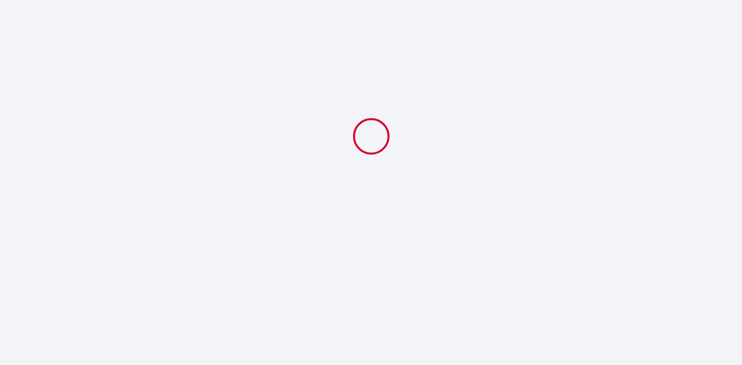
select select
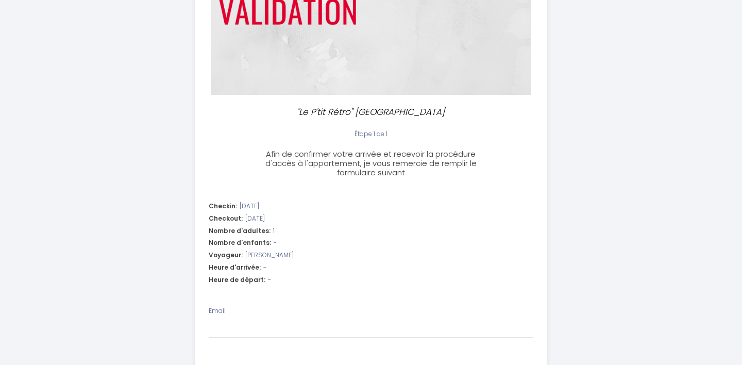
scroll to position [252, 0]
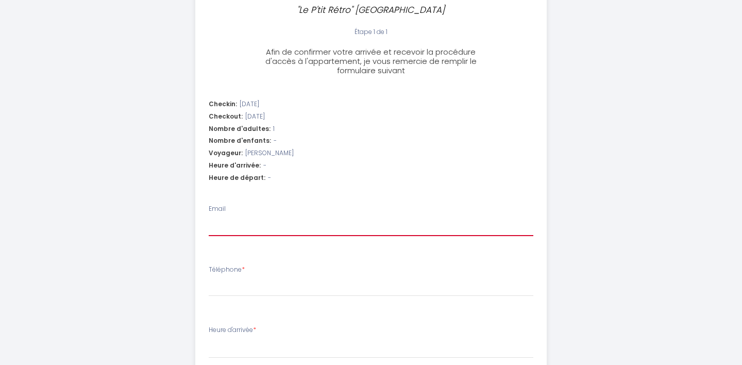
click at [267, 218] on input "Email" at bounding box center [371, 227] width 325 height 19
type input "j"
select select
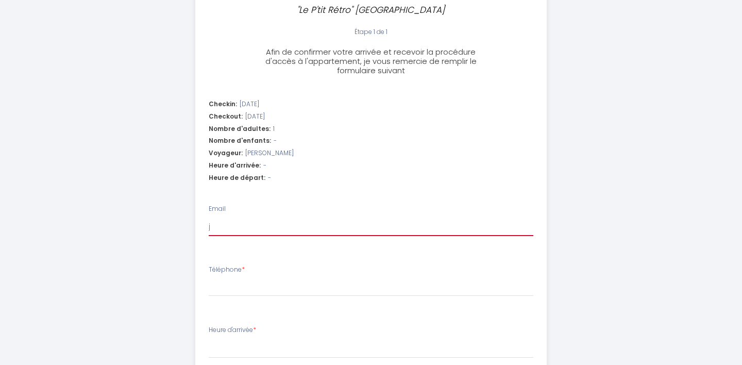
type input "[PERSON_NAME]"
select select
type input "j cs"
select select
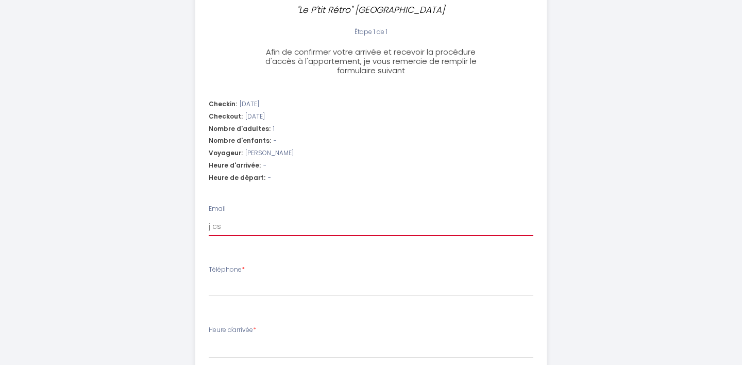
select select
type input "j csh"
select select
type input "j cs"
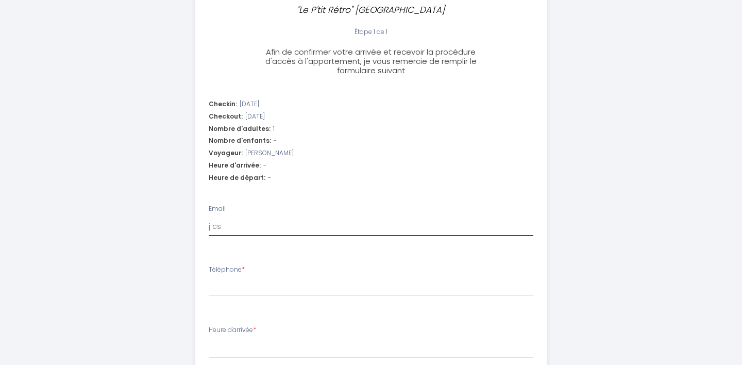
select select
type input "[PERSON_NAME]"
select select
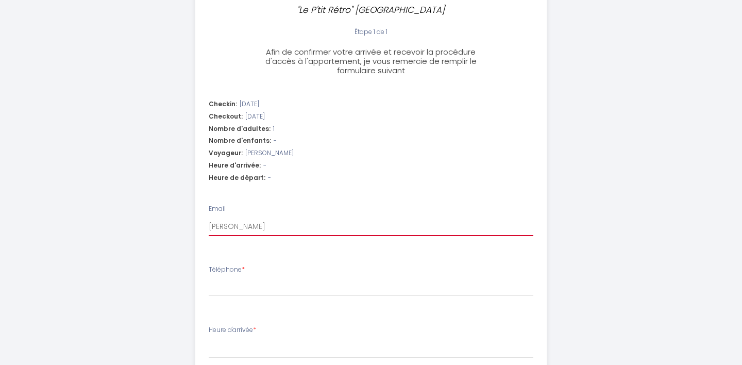
type input "j"
select select
type input "jc"
select select
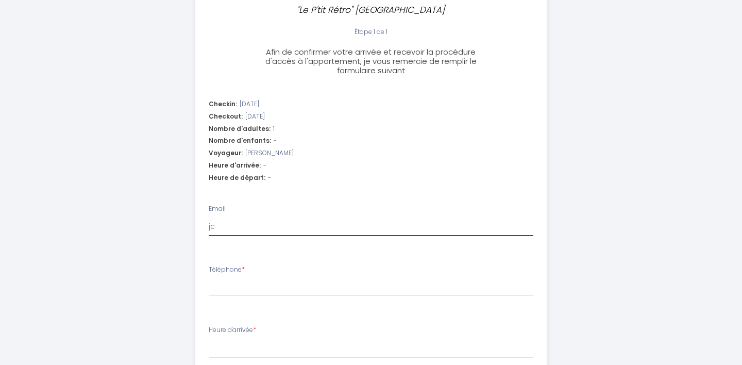
select select
type input "jcs"
select select
type input "jcsh"
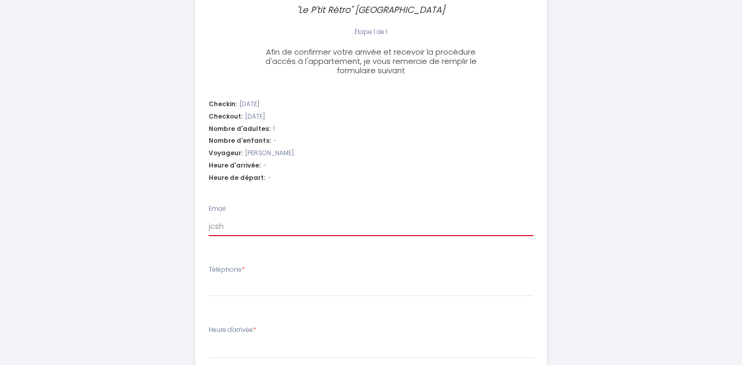
select select
type input "jcshe"
select select
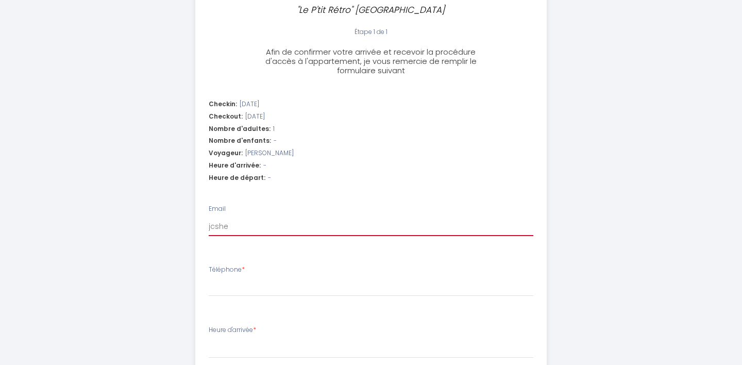
type input "jcshel"
select select
type input "jcshell"
select select
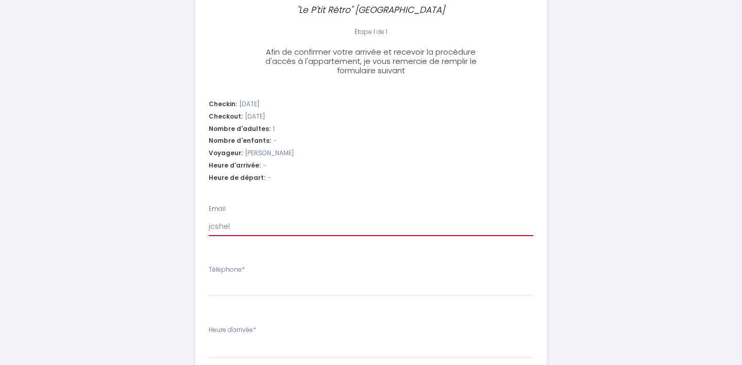
select select
type input "jcshelly"
select select
type input "jcshelly9"
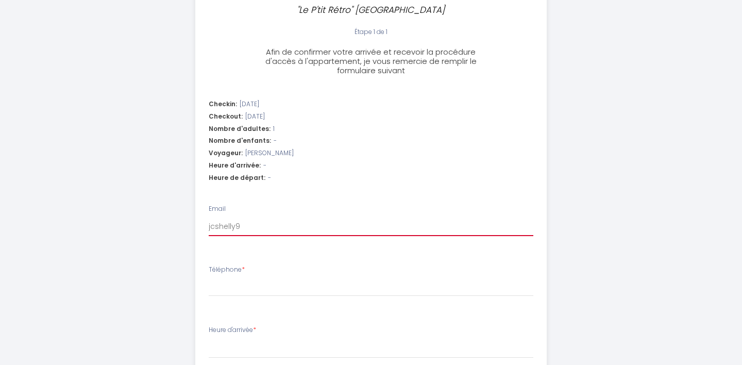
select select
type input "jcshelly95"
select select
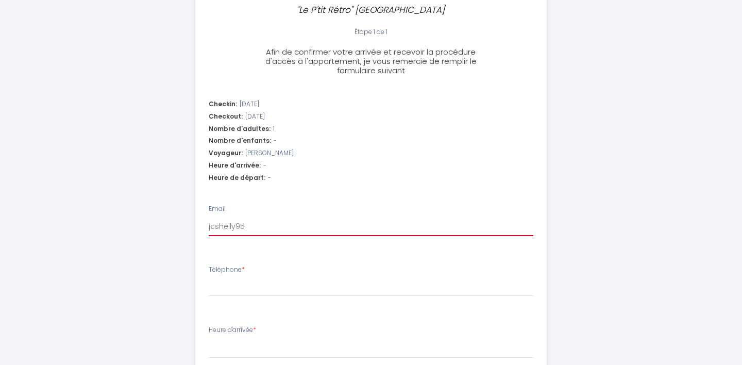
type input "jcshelly95@"
select select
type input "jcshelly95@g"
select select
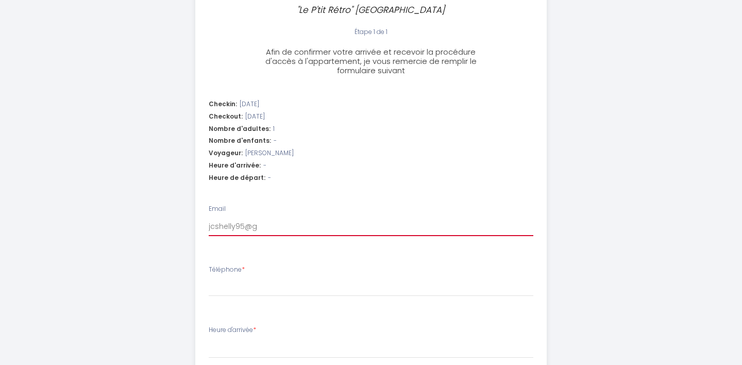
select select
type input "jcshelly95@gm"
select select
type input "jcshelly95@gma"
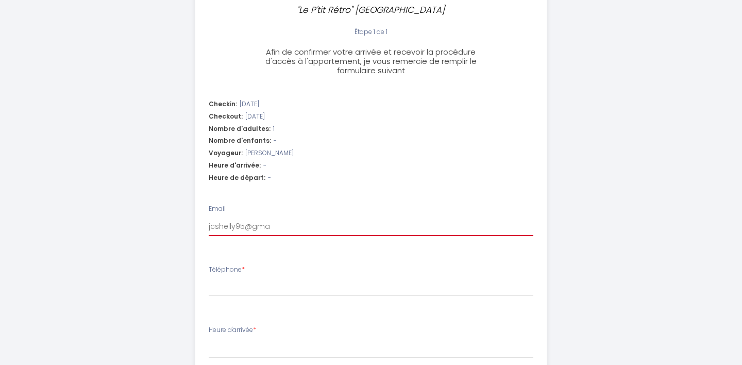
select select
type input "jcshelly95@gmai"
select select
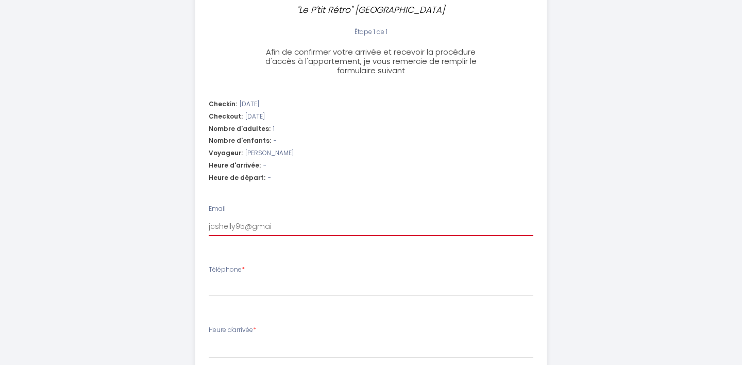
type input "[EMAIL_ADDRESS]"
select select
type input "[EMAIL_ADDRESS]."
select select
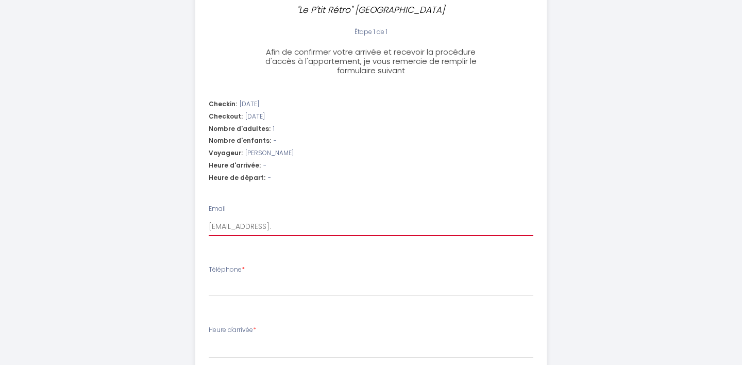
select select
type input "jcshelly95@gmail.c"
select select
type input "[EMAIL_ADDRESS][DOMAIN_NAME]"
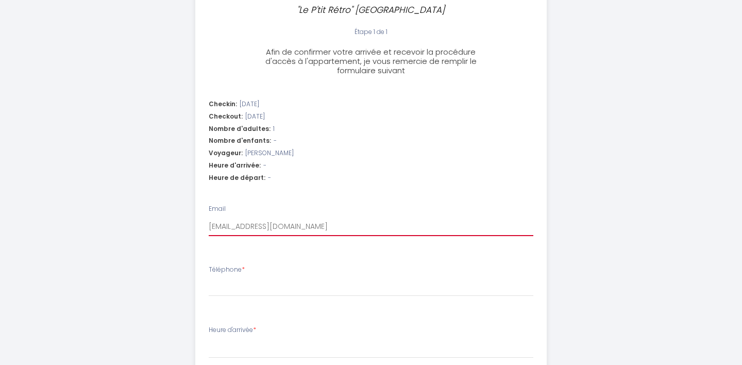
select select
type input "[EMAIL_ADDRESS][DOMAIN_NAME]"
select select
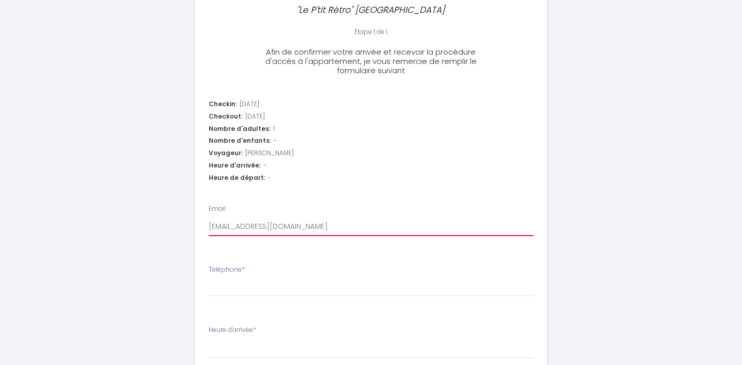
type input "[EMAIL_ADDRESS][DOMAIN_NAME]"
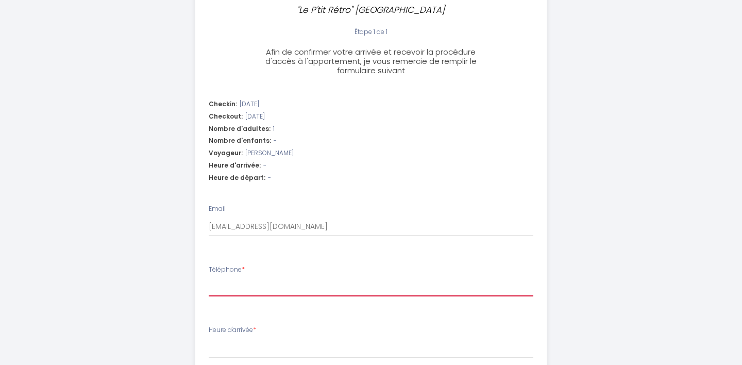
type input "+"
select select
type input "+1"
select select
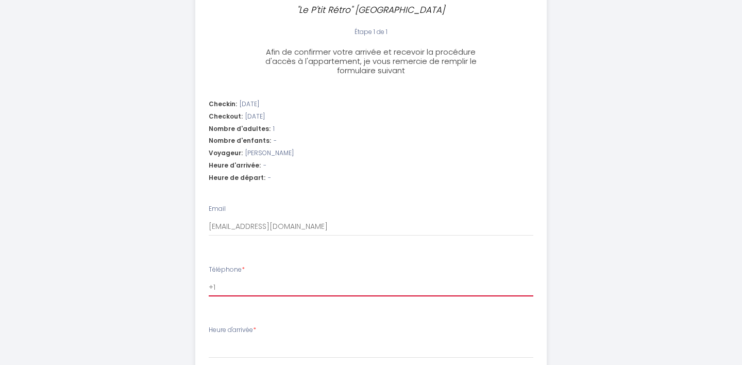
select select
type input "+17"
select select
type input "+171"
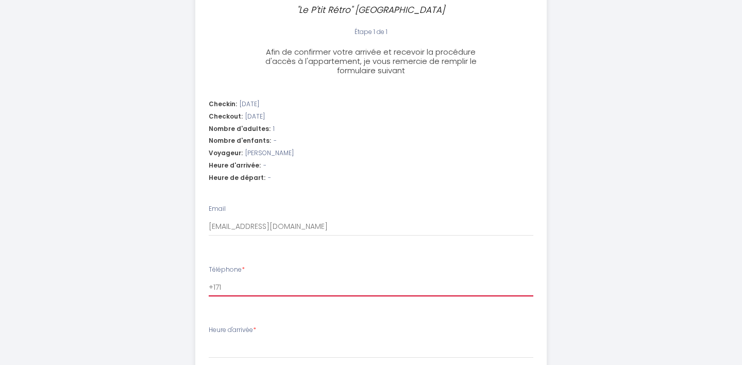
select select
type input "+1717"
select select
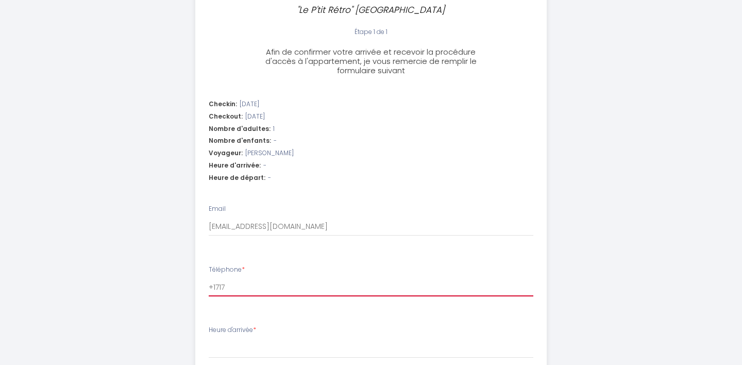
type input "+17177"
select select
type input "+171779"
select select
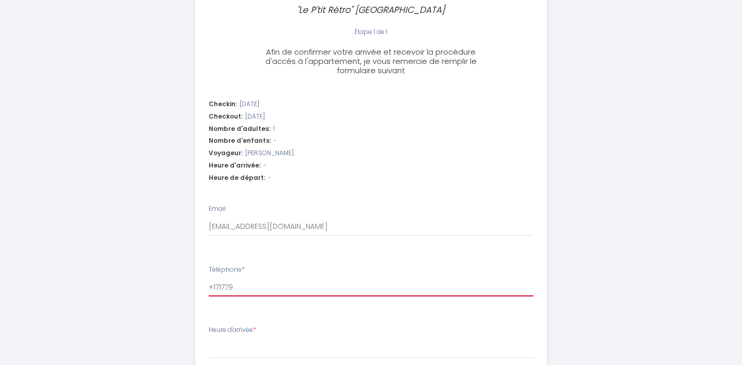
select select
type input "+1717798"
select select
type input "+17177981"
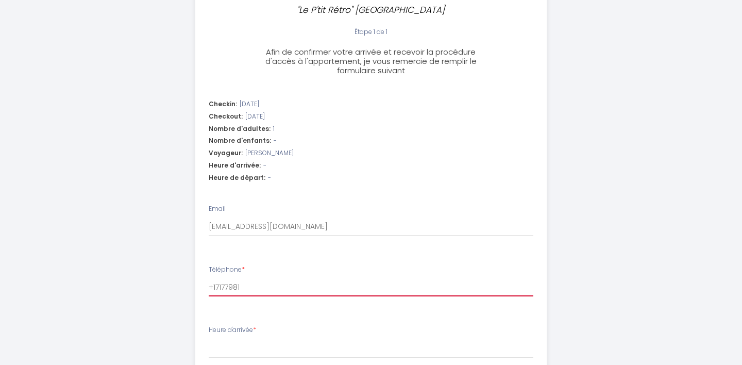
select select
type input "[PHONE_NUMBER]"
select select
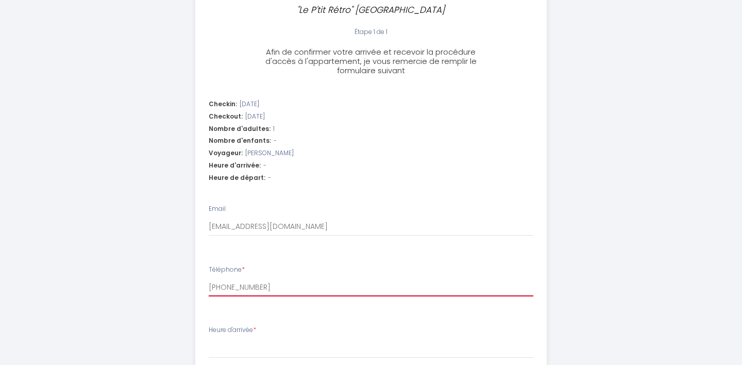
type input "+1717798102"
select select
type input "[PHONE_NUMBER]"
select select
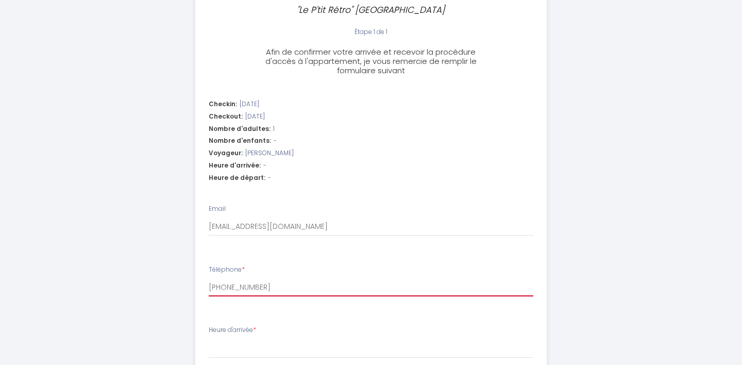
select select
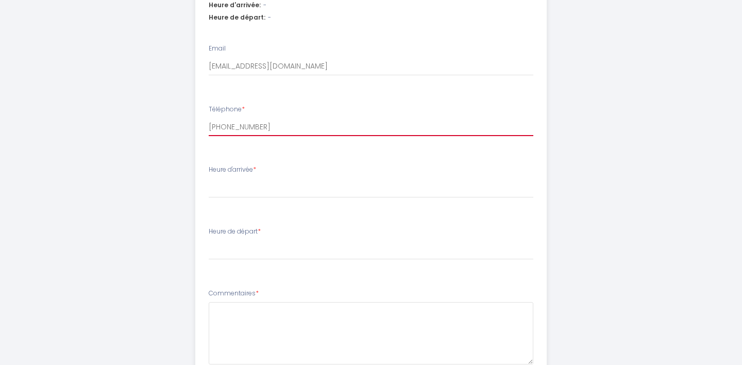
scroll to position [411, 0]
type input "[PHONE_NUMBER]"
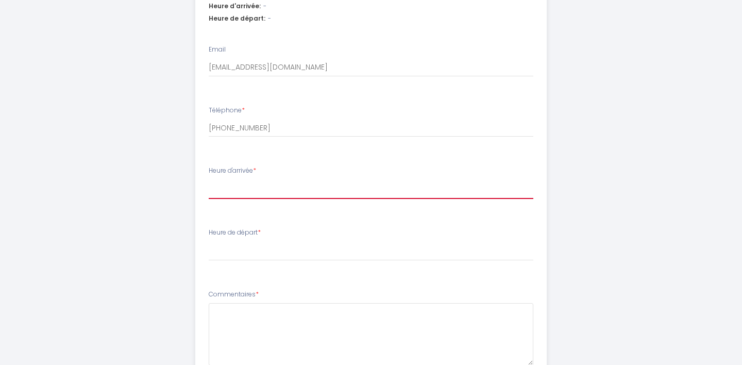
click at [254, 193] on select "15:00 15:30 16:00 16:30 17:00 17:30 18:00 18:30 19:00 19:30 20:00 20:30 21:00 2…" at bounding box center [371, 189] width 325 height 20
click at [271, 181] on select "15:00 15:30 16:00 16:30 17:00 17:30 18:00 18:30 19:00 19:30 20:00 20:30 21:00 2…" at bounding box center [371, 189] width 325 height 20
select select "15:00"
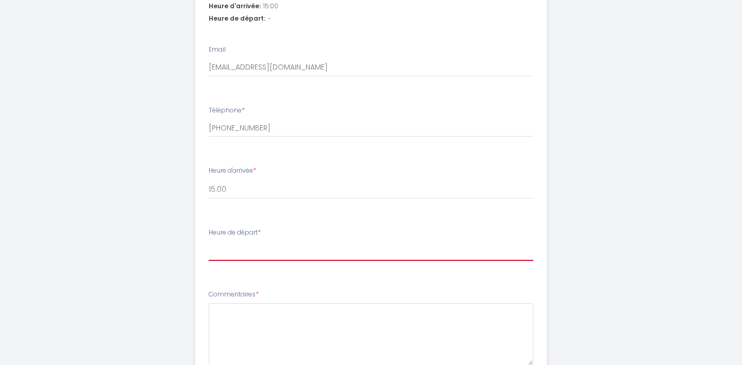
click at [250, 259] on select "00:00 00:30 01:00 01:30 02:00 02:30 03:00 03:30 04:00 04:30 05:00 05:30 06:00 0…" at bounding box center [371, 251] width 325 height 20
click at [277, 239] on div "Heure de départ * 00:00 00:30 01:00 01:30 02:00 02:30 03:00 03:30 04:00 04:30 0…" at bounding box center [371, 244] width 325 height 33
click at [271, 244] on select "00:00 00:30 01:00 01:30 02:00 02:30 03:00 03:30 04:00 04:30 05:00 05:30 06:00 0…" at bounding box center [371, 251] width 325 height 20
select select "10:00"
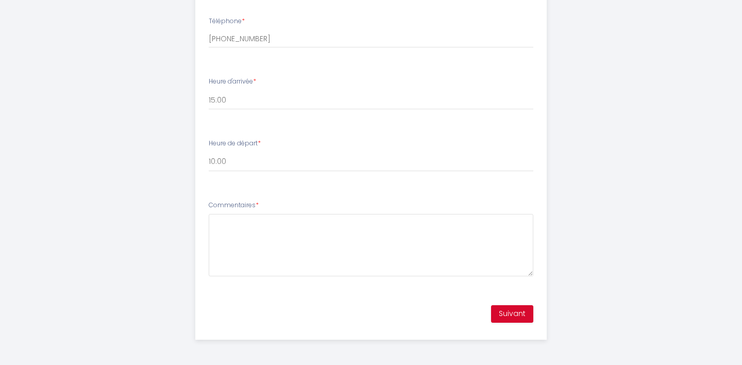
click at [509, 304] on div "Suivant" at bounding box center [371, 314] width 351 height 30
click at [508, 312] on button "Suivant" at bounding box center [512, 314] width 42 height 18
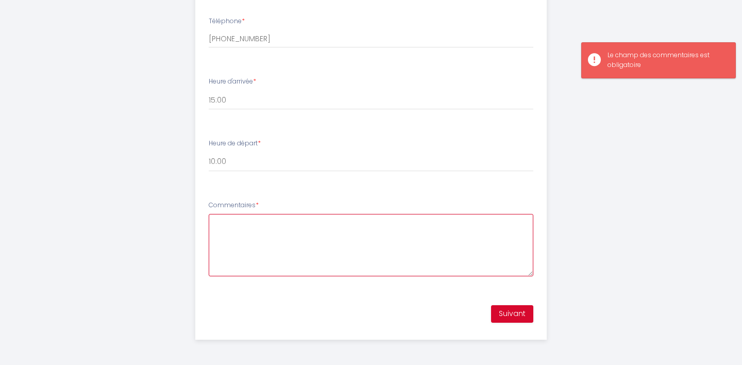
click at [329, 237] on textarea "Commentaires *" at bounding box center [371, 245] width 325 height 62
type textarea "//"
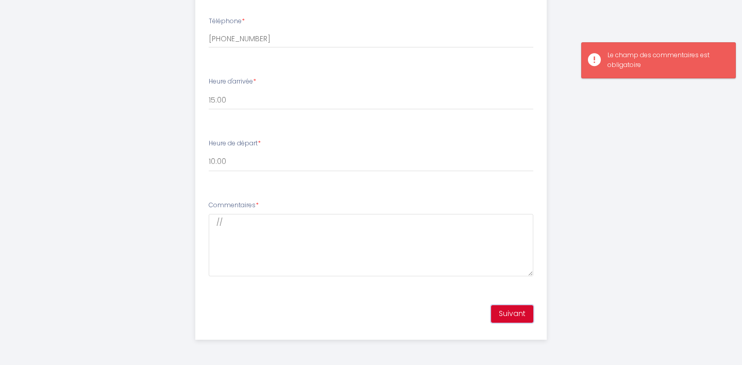
click at [505, 312] on button "Suivant" at bounding box center [512, 314] width 42 height 18
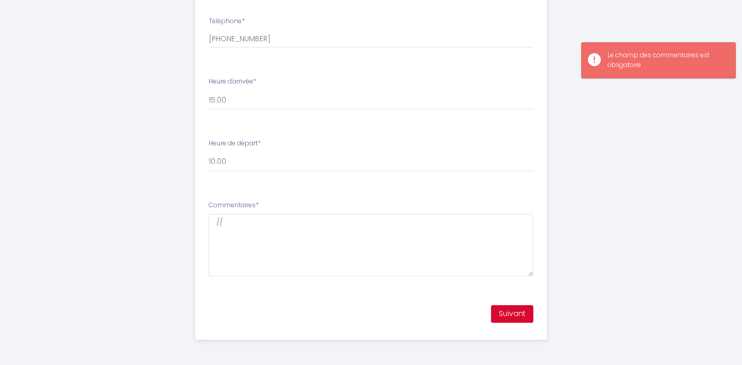
scroll to position [219, 0]
